Goal: Task Accomplishment & Management: Use online tool/utility

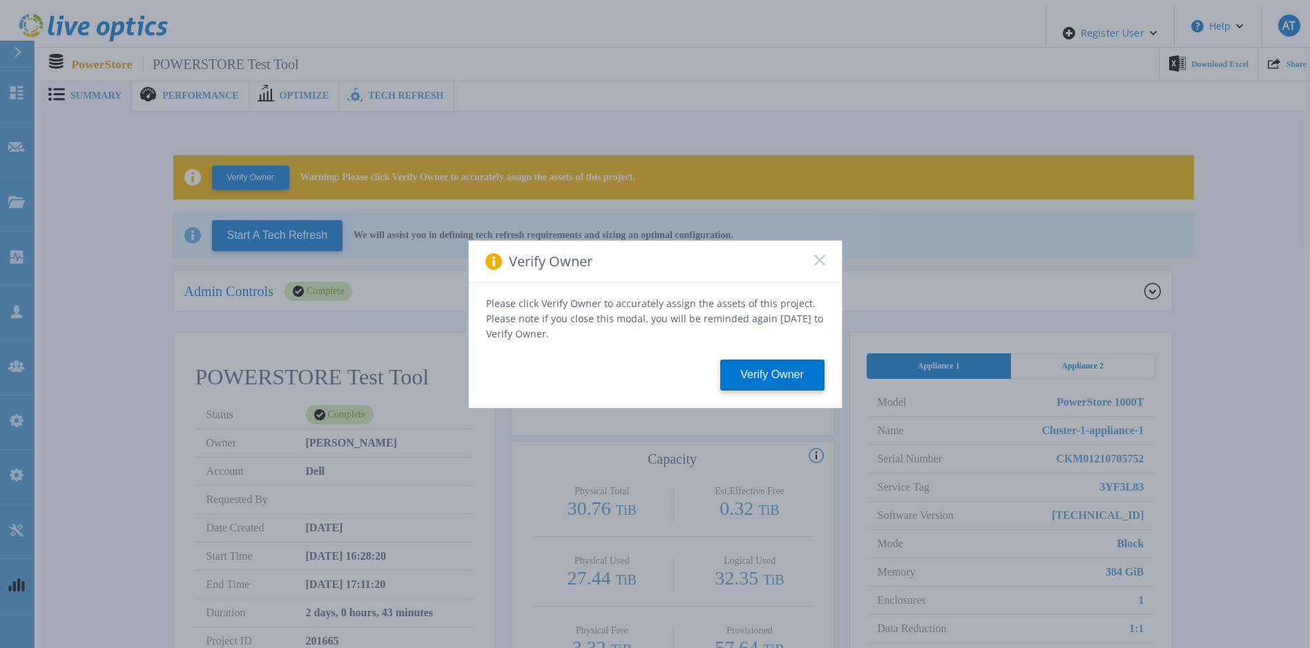
click at [818, 266] on icon at bounding box center [819, 260] width 11 height 11
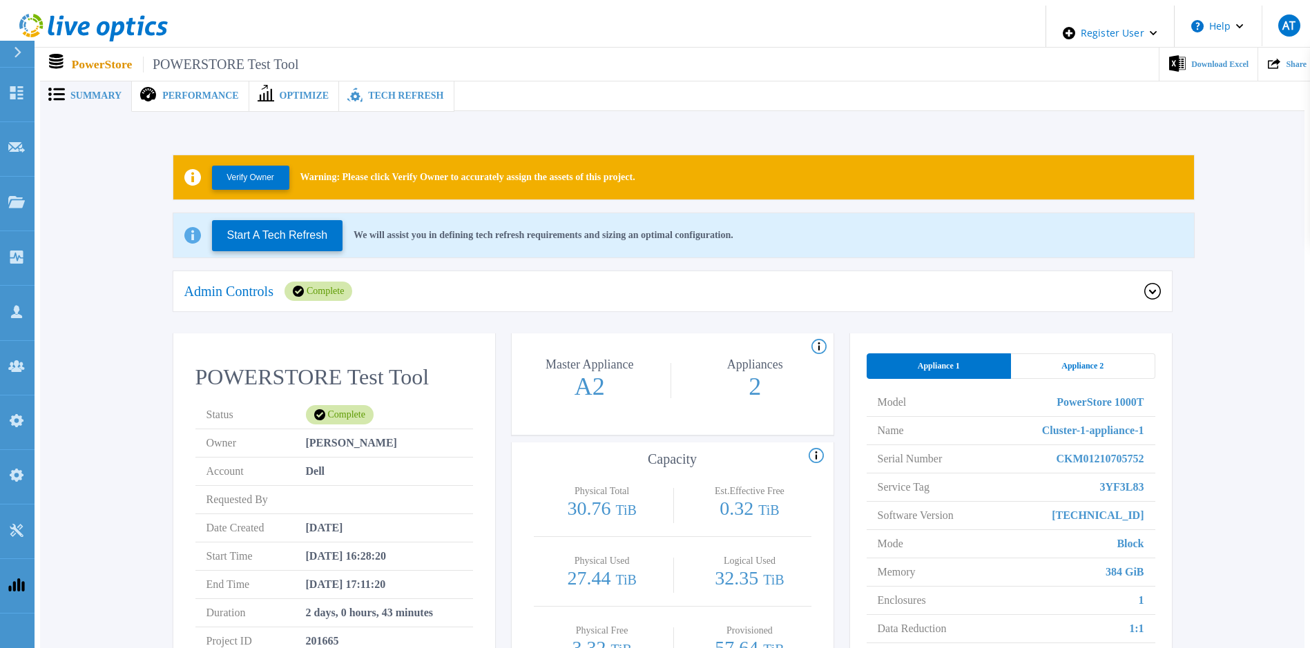
click at [400, 291] on div "Admin Controls Complete" at bounding box center [664, 291] width 960 height 19
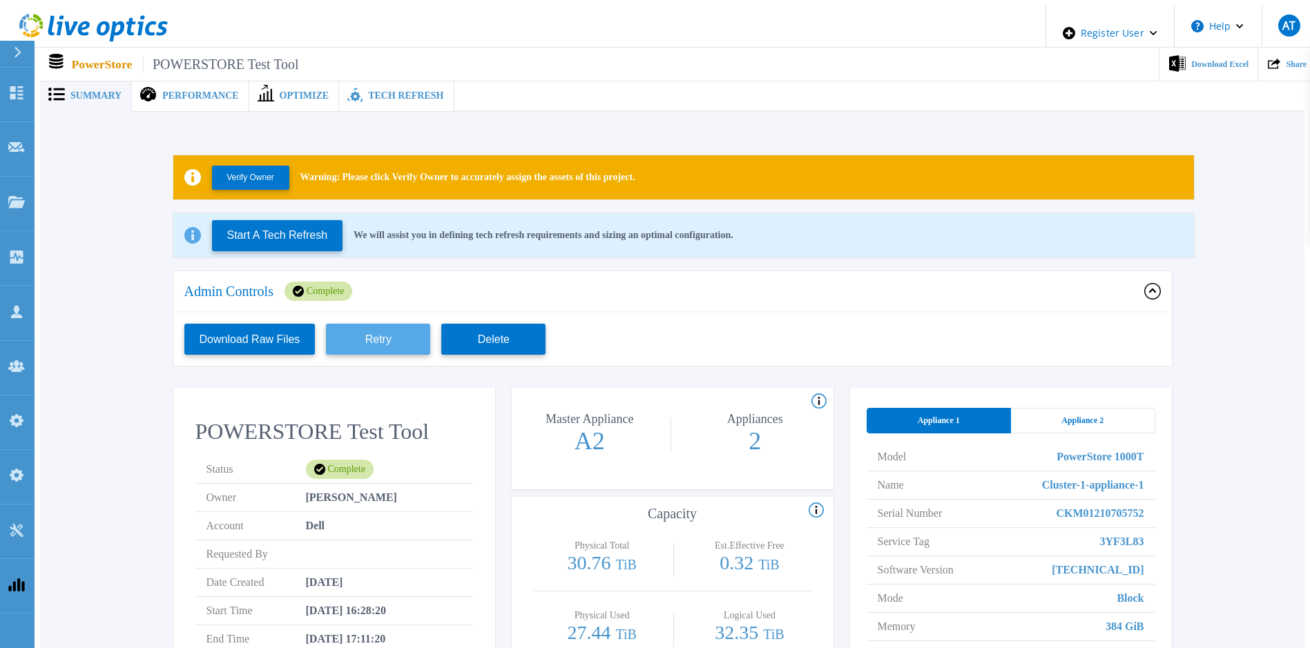
click at [378, 340] on button "Retry" at bounding box center [378, 339] width 104 height 31
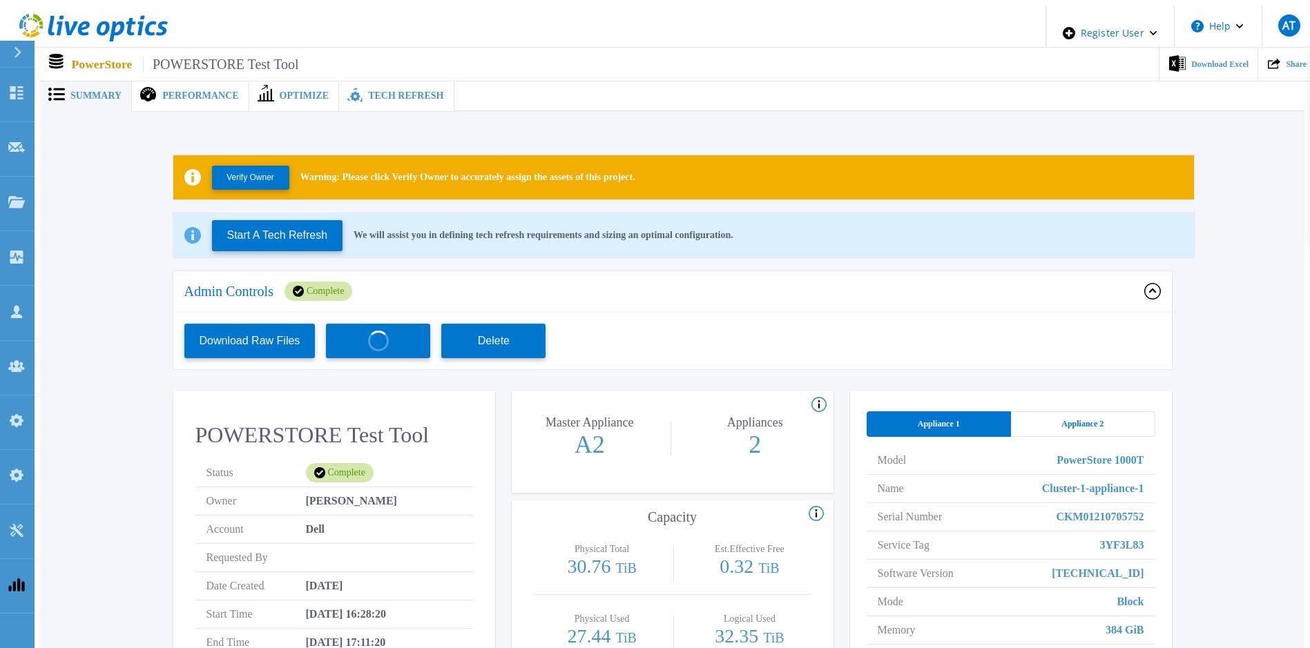
click at [82, 346] on div "Verify Owner Warning: Please click Verify Owner to accurately assign the assets…" at bounding box center [672, 507] width 1223 height 748
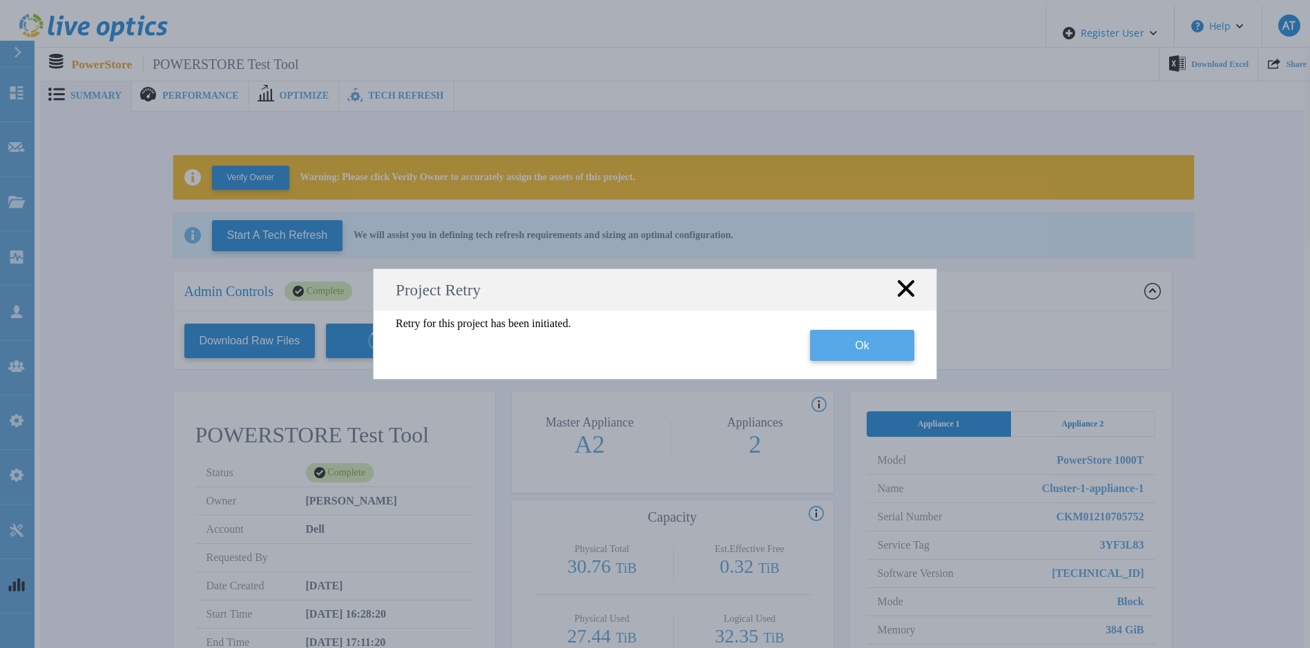
click at [882, 347] on button "Ok" at bounding box center [862, 345] width 104 height 31
